Goal: Communication & Community: Answer question/provide support

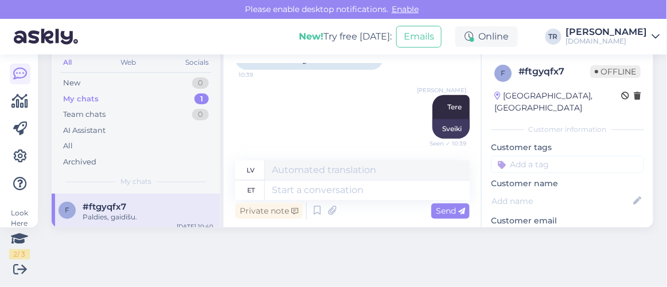
scroll to position [62, 0]
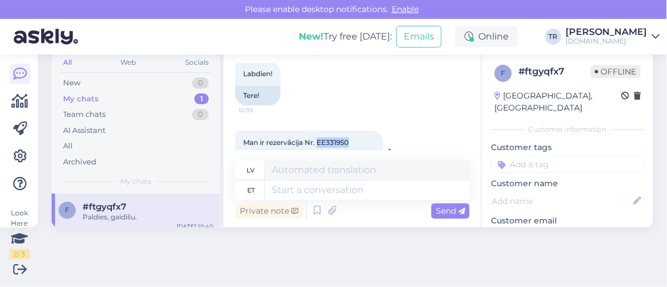
drag, startPoint x: 351, startPoint y: 140, endPoint x: 318, endPoint y: 139, distance: 33.3
click at [318, 139] on div "Man ir rezervācija Nr. EE331950 10:39" at bounding box center [309, 143] width 148 height 24
copy span "EE331950"
click at [374, 111] on div "[DATE] Labdien! 10:39 Tere!" at bounding box center [352, 71] width 235 height 93
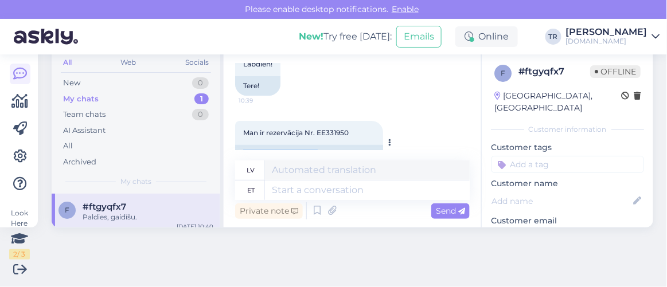
scroll to position [78, 0]
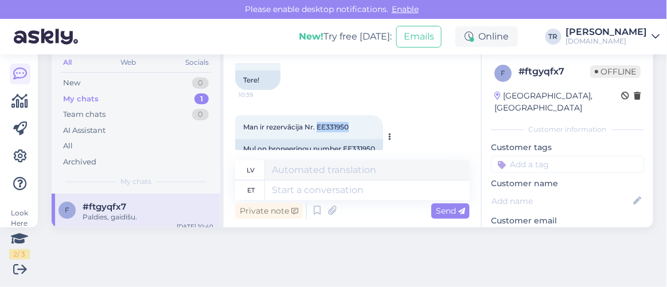
drag, startPoint x: 355, startPoint y: 139, endPoint x: 319, endPoint y: 124, distance: 38.5
click at [319, 124] on div "Man ir rezervācija Nr. EE331950 10:39" at bounding box center [309, 127] width 148 height 24
copy span "EE331950"
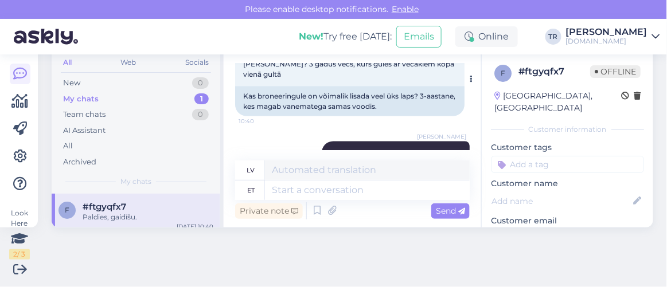
scroll to position [443, 0]
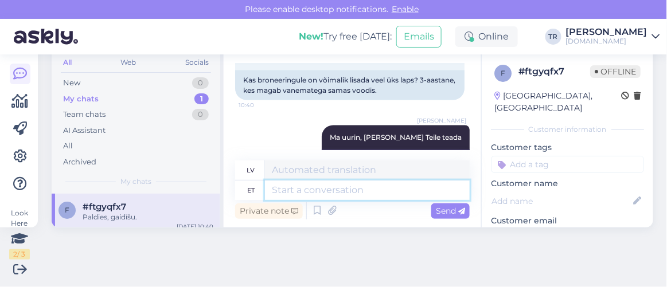
click at [346, 194] on textarea at bounding box center [367, 190] width 205 height 19
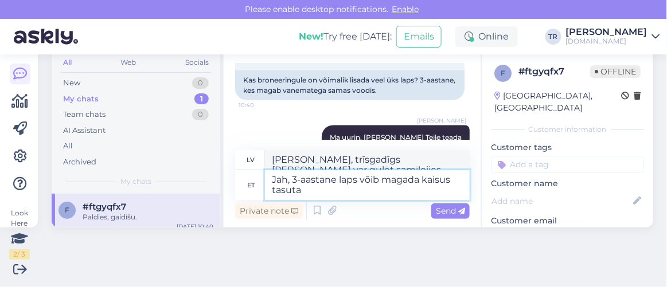
type textarea "Jah, 3-aastane laps võib magada kaisus tasuta."
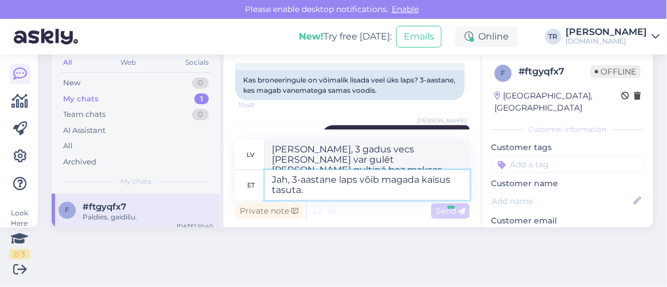
scroll to position [611, 0]
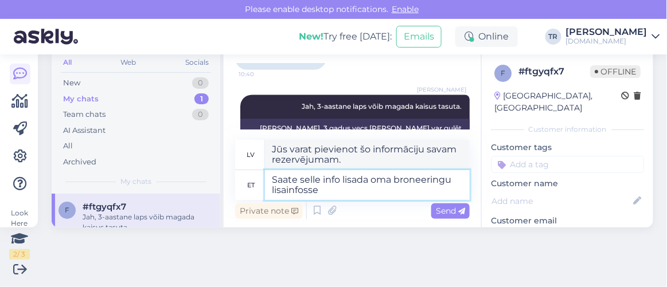
type textarea "Saate selle info lisada oma broneeringu lisainfosse."
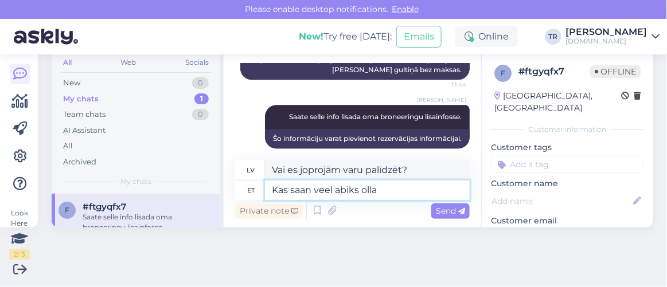
type textarea "Kas saan veel abiks olla?"
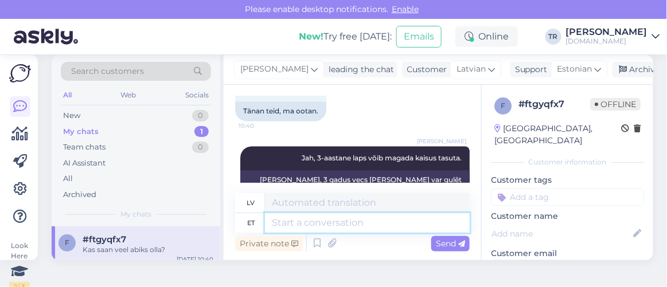
scroll to position [0, 0]
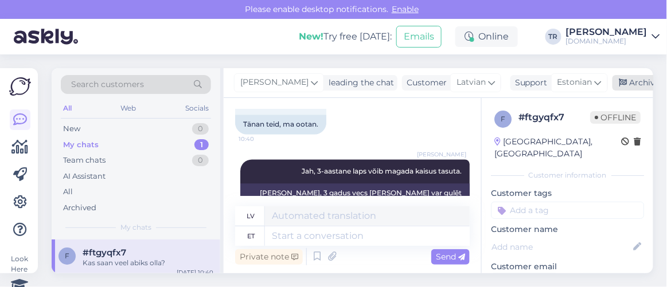
click at [627, 80] on div "Archive chat" at bounding box center [648, 82] width 72 height 15
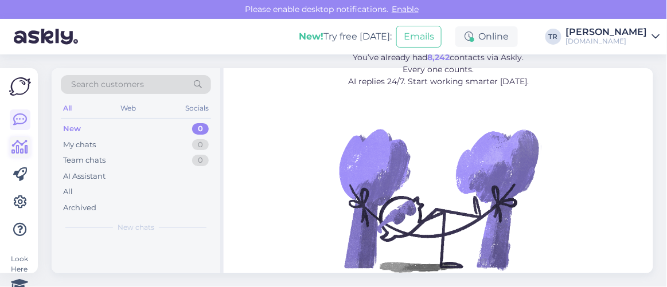
click at [19, 150] on icon at bounding box center [20, 147] width 17 height 14
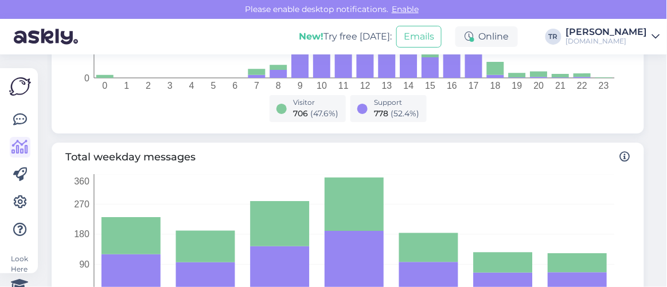
scroll to position [521, 0]
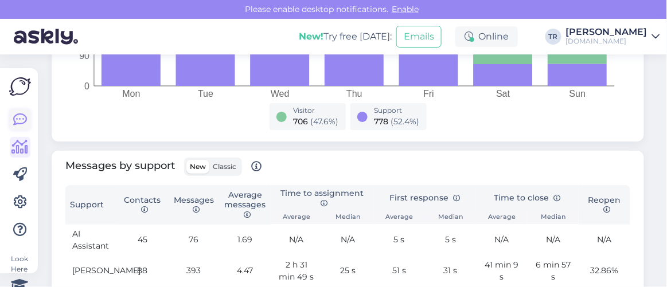
click at [24, 118] on icon at bounding box center [20, 120] width 14 height 14
